Goal: Transaction & Acquisition: Purchase product/service

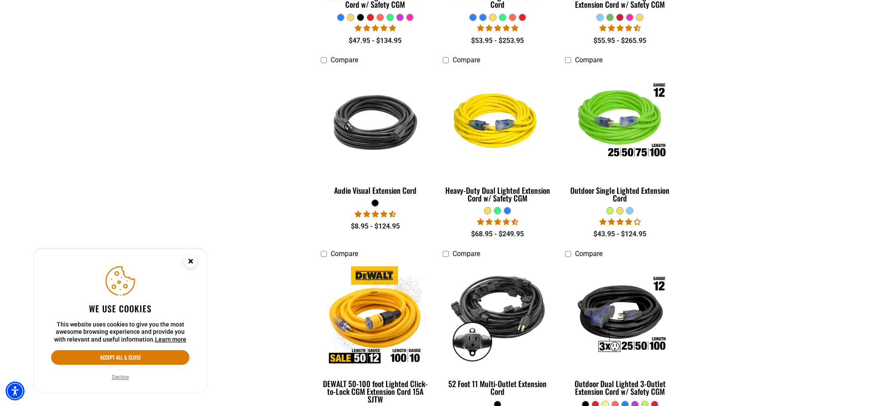
scroll to position [386, 0]
click at [193, 260] on circle "Close this option" at bounding box center [190, 261] width 13 height 13
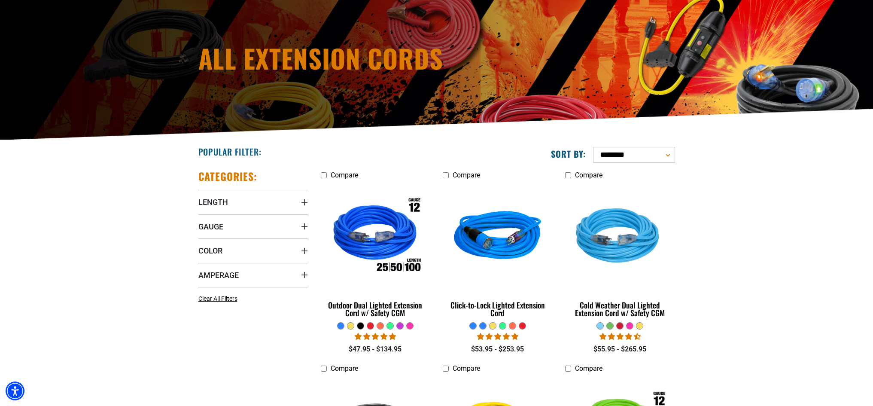
scroll to position [86, 0]
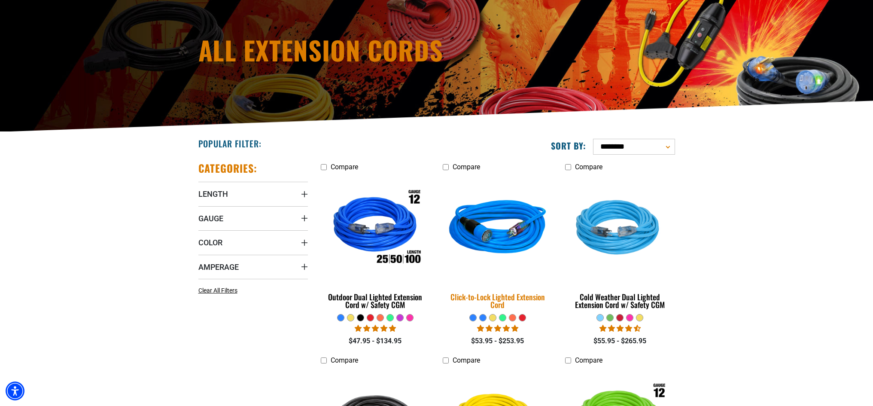
click at [486, 287] on link "Click-to-Lock Lighted Extension Cord" at bounding box center [497, 244] width 109 height 138
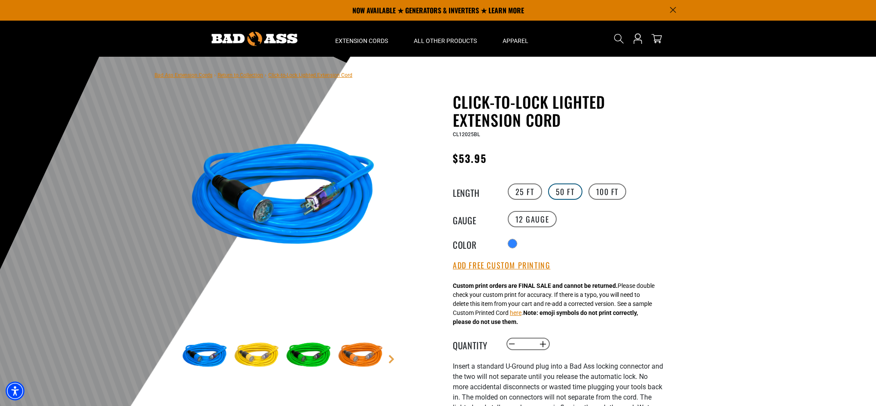
click at [559, 192] on label "50 FT" at bounding box center [565, 191] width 34 height 16
